Goal: Information Seeking & Learning: Learn about a topic

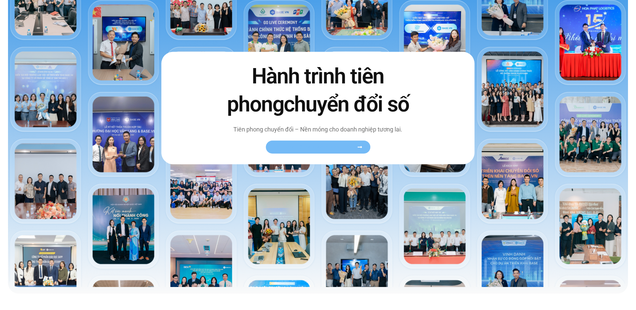
click at [340, 147] on span "Xem toàn bộ câu chuyện khách hàng" at bounding box center [315, 147] width 82 height 5
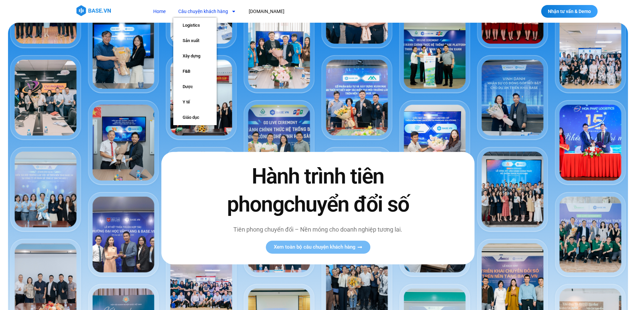
click at [230, 10] on span "Menu" at bounding box center [232, 11] width 8 height 11
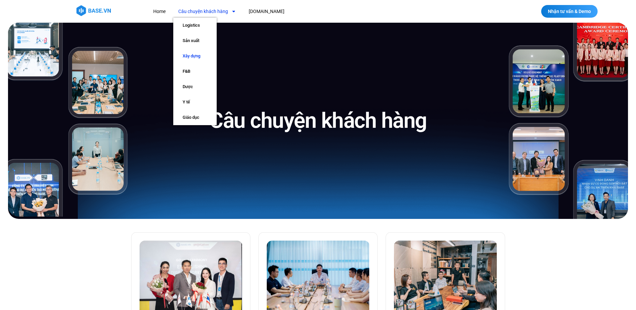
click at [194, 55] on link "Xây dựng" at bounding box center [194, 55] width 43 height 15
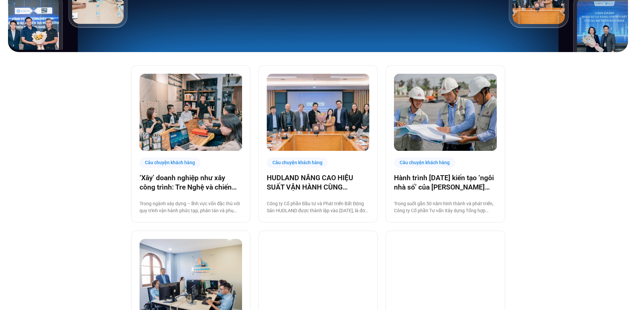
scroll to position [300, 0]
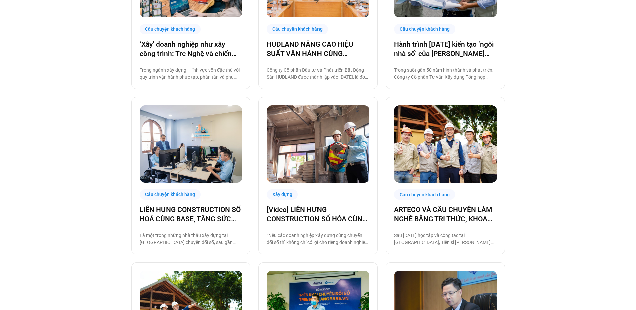
click at [590, 172] on div "Câu chuyện khách hàng ‘Xây’ doanh nghiệp như xây công trình: Tre Nghệ và chiến …" at bounding box center [318, 270] width 636 height 703
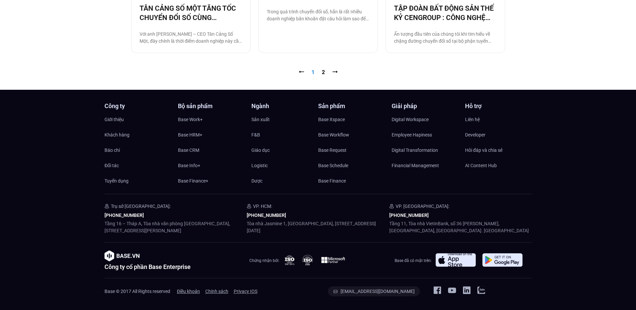
scroll to position [0, 0]
